Goal: Task Accomplishment & Management: Use online tool/utility

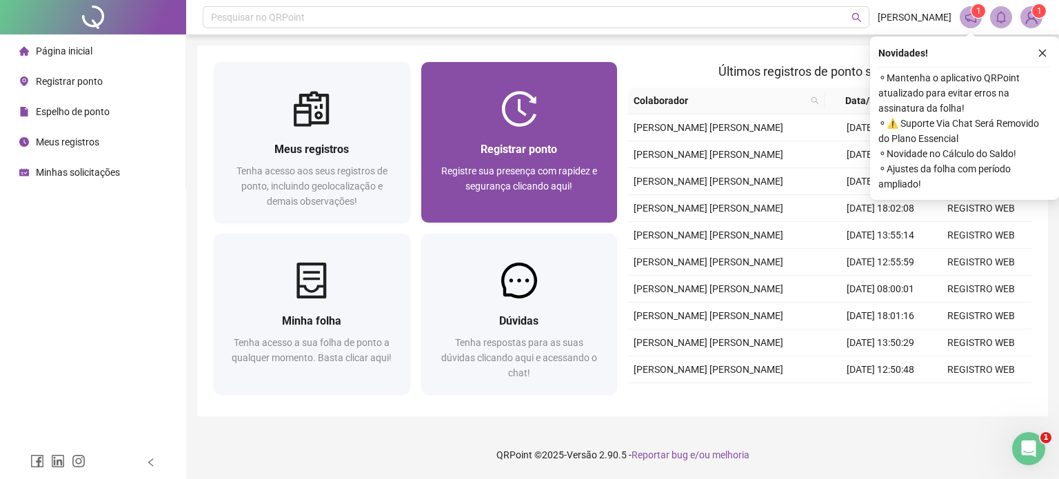
click at [534, 148] on span "Registrar ponto" at bounding box center [519, 149] width 77 height 13
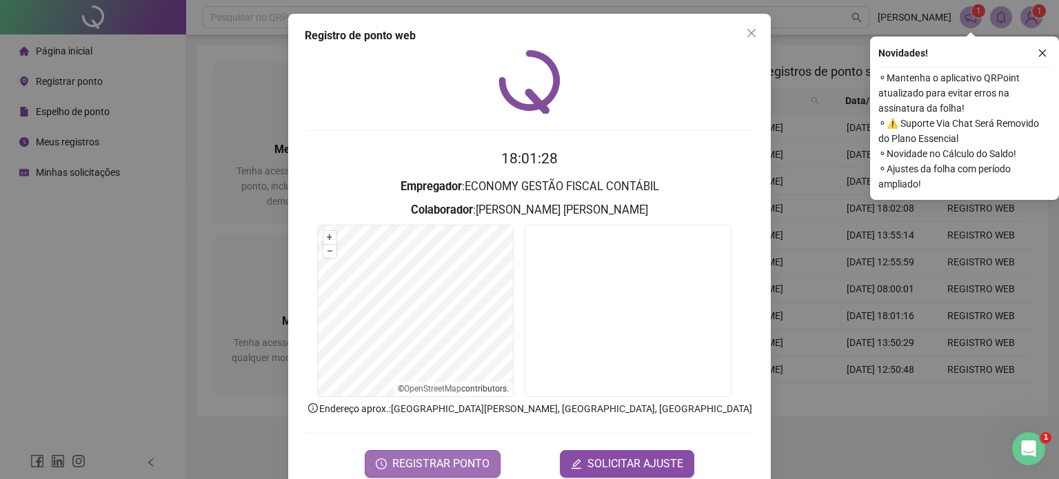
click at [421, 462] on span "REGISTRAR PONTO" at bounding box center [440, 464] width 97 height 17
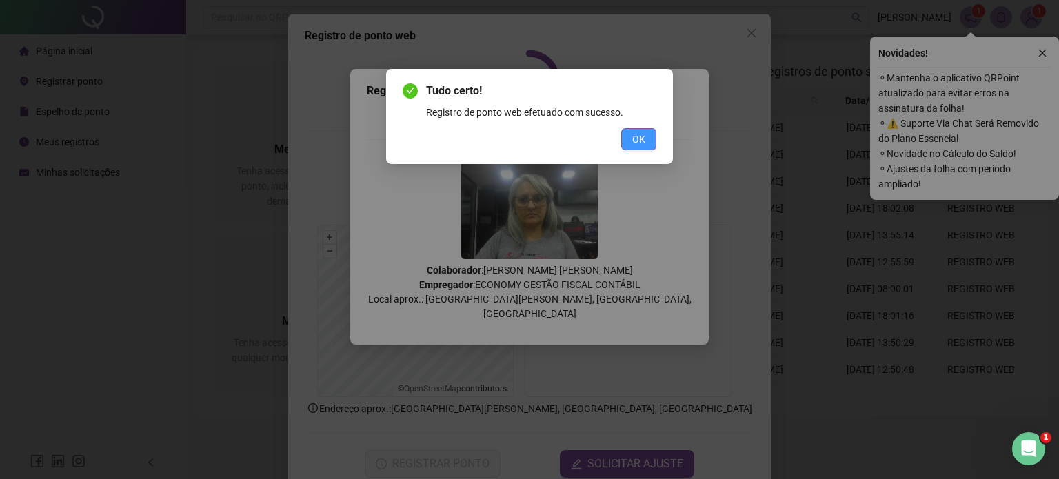
click at [648, 137] on button "OK" at bounding box center [638, 139] width 35 height 22
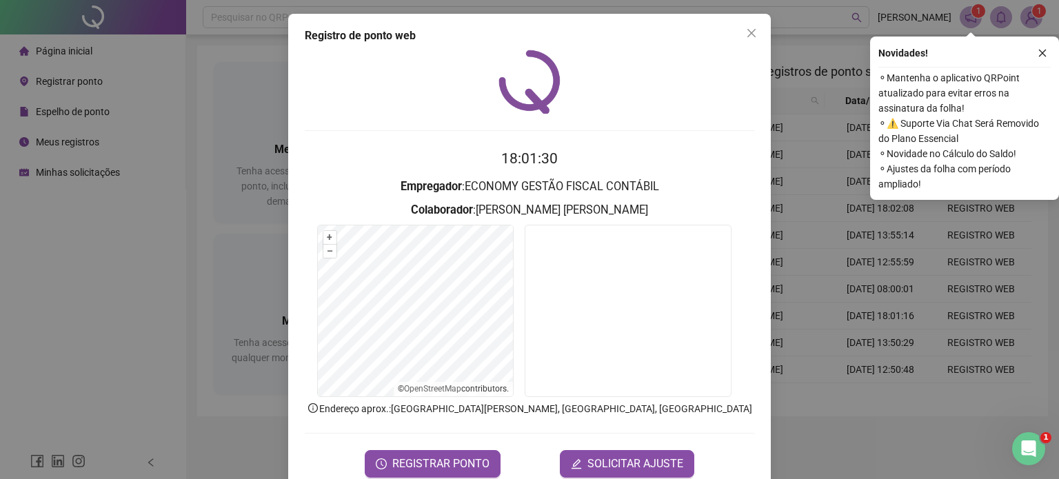
click at [746, 33] on icon "close" at bounding box center [751, 33] width 11 height 11
